Goal: Information Seeking & Learning: Learn about a topic

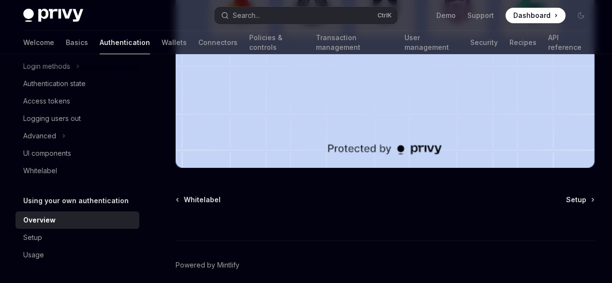
scroll to position [405, 0]
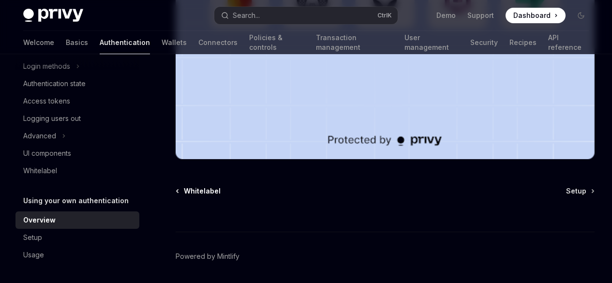
click at [211, 186] on span "Whitelabel" at bounding box center [202, 191] width 37 height 10
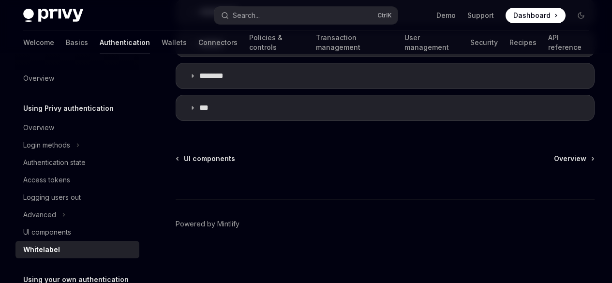
click at [52, 99] on div "Overview Using Privy authentication Overview Login methods Authentication state…" at bounding box center [77, 206] width 124 height 273
click at [50, 102] on div "Overview Using Privy authentication Overview Login methods Authentication state…" at bounding box center [77, 206] width 124 height 273
click at [51, 107] on h5 "Using Privy authentication" at bounding box center [68, 108] width 90 height 12
click at [48, 129] on div "Overview" at bounding box center [38, 128] width 31 height 12
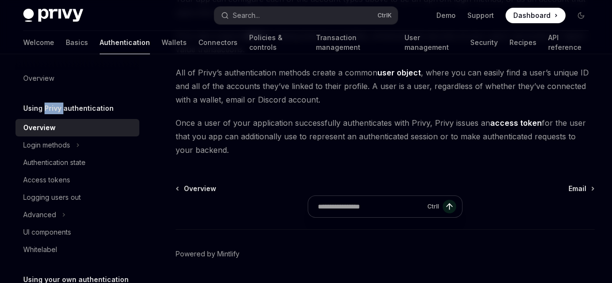
scroll to position [290, 0]
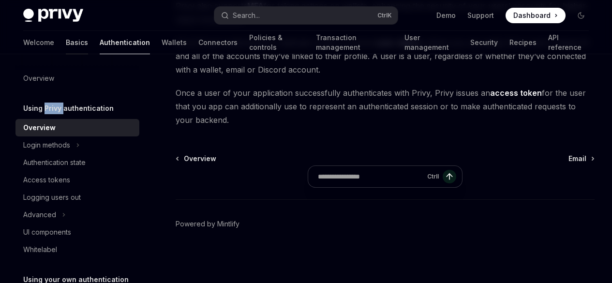
click at [66, 43] on link "Basics" at bounding box center [77, 42] width 22 height 23
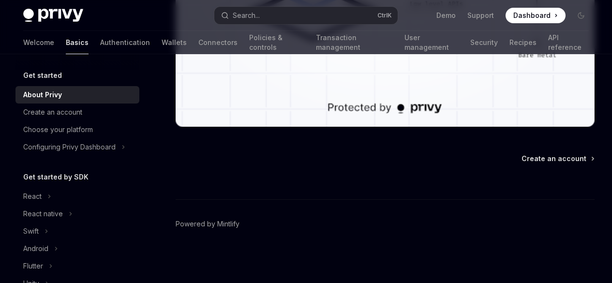
click at [98, 149] on div "Configuring Privy Dashboard" at bounding box center [69, 147] width 92 height 12
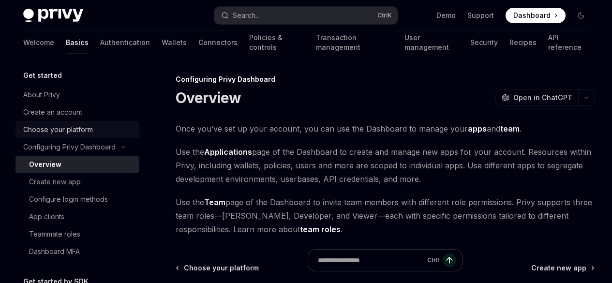
click at [68, 129] on div "Choose your platform" at bounding box center [58, 130] width 70 height 12
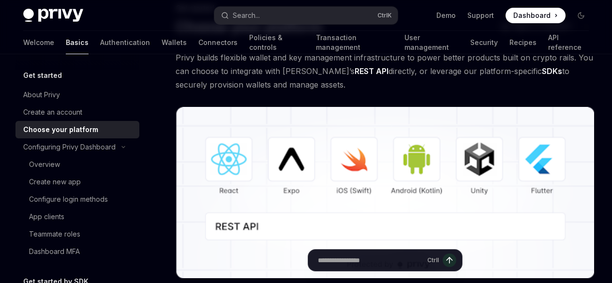
scroll to position [97, 0]
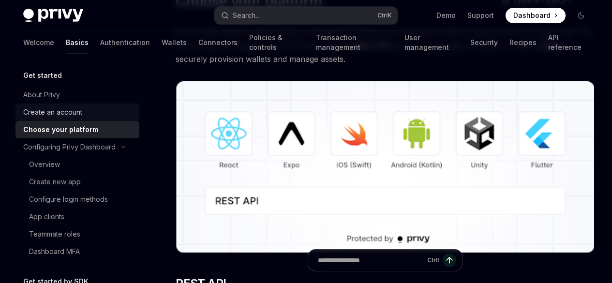
click at [43, 104] on link "Create an account" at bounding box center [77, 111] width 124 height 17
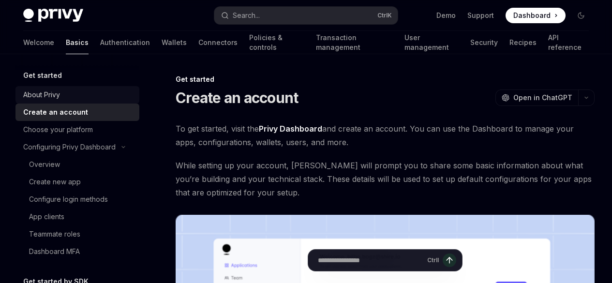
click at [65, 88] on link "About Privy" at bounding box center [77, 94] width 124 height 17
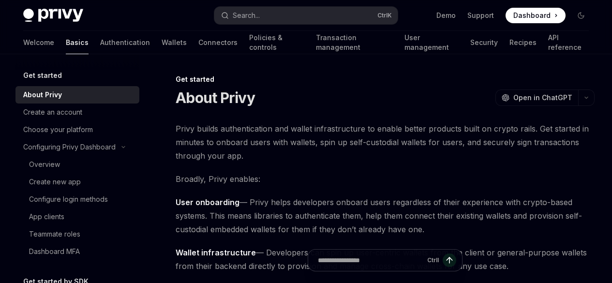
click at [71, 65] on div at bounding box center [77, 61] width 124 height 15
click at [67, 73] on div "Get started" at bounding box center [77, 76] width 124 height 12
click at [41, 71] on h5 "Get started" at bounding box center [42, 76] width 39 height 12
click at [43, 81] on h5 "Get started" at bounding box center [42, 76] width 39 height 12
click at [43, 74] on h5 "Get started" at bounding box center [42, 76] width 39 height 12
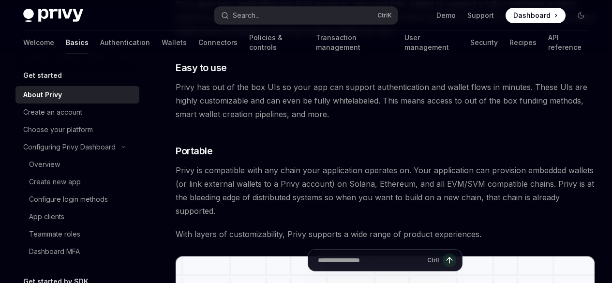
scroll to position [580, 0]
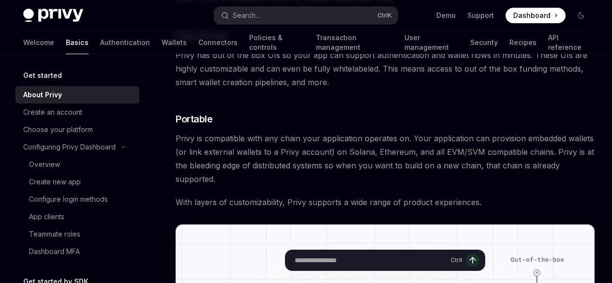
click at [294, 261] on input "Ask a question..." at bounding box center [370, 259] width 152 height 21
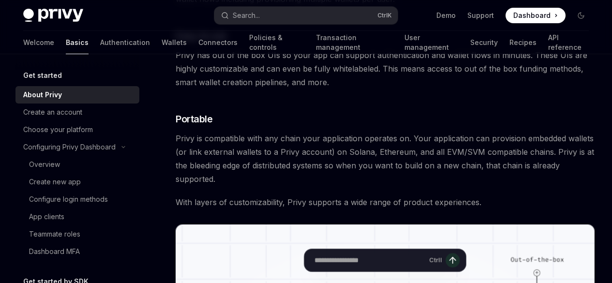
click at [390, 256] on div "Ctrl I" at bounding box center [385, 259] width 162 height 23
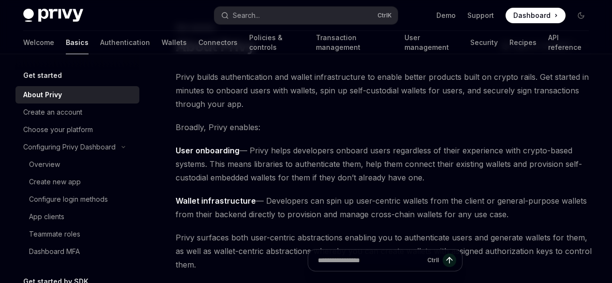
scroll to position [0, 0]
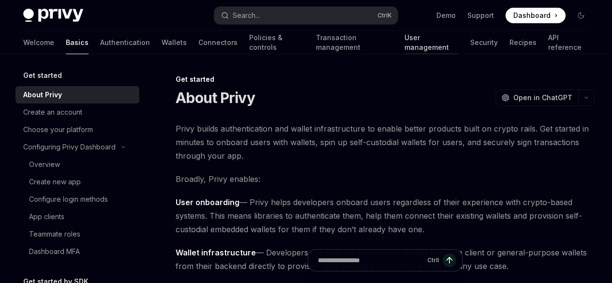
click at [404, 49] on link "User management" at bounding box center [431, 42] width 55 height 23
type textarea "*"
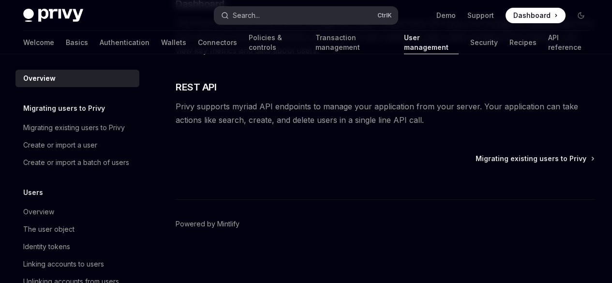
click at [304, 17] on button "Search... Ctrl K" at bounding box center [305, 15] width 183 height 17
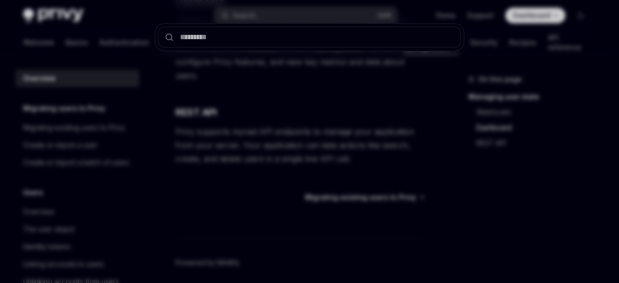
click at [295, 101] on div at bounding box center [309, 141] width 619 height 283
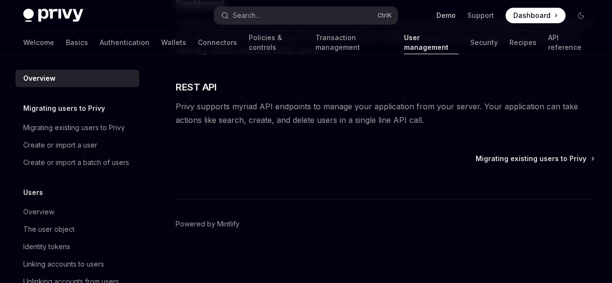
click at [455, 13] on link "Demo" at bounding box center [445, 16] width 19 height 10
